Goal: Transaction & Acquisition: Obtain resource

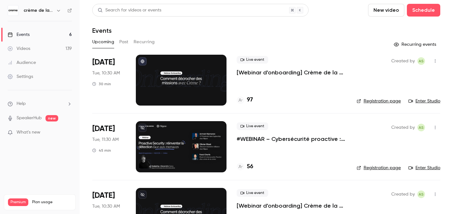
click at [245, 141] on p "#WEBINAR – Cybersécurité proactive : une nouvelle ère pour la détection des men…" at bounding box center [292, 139] width 110 height 8
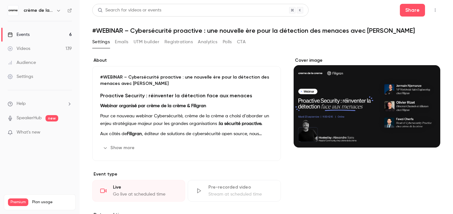
click at [167, 40] on button "Registrations" at bounding box center [179, 42] width 28 height 10
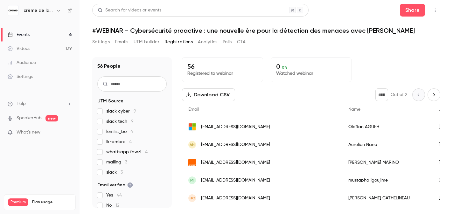
click at [118, 164] on span "mailing 3" at bounding box center [116, 162] width 21 height 6
drag, startPoint x: 268, startPoint y: 153, endPoint x: 253, endPoint y: 98, distance: 57.2
click at [212, 96] on button "Download CSV" at bounding box center [208, 95] width 53 height 13
